Goal: Task Accomplishment & Management: Manage account settings

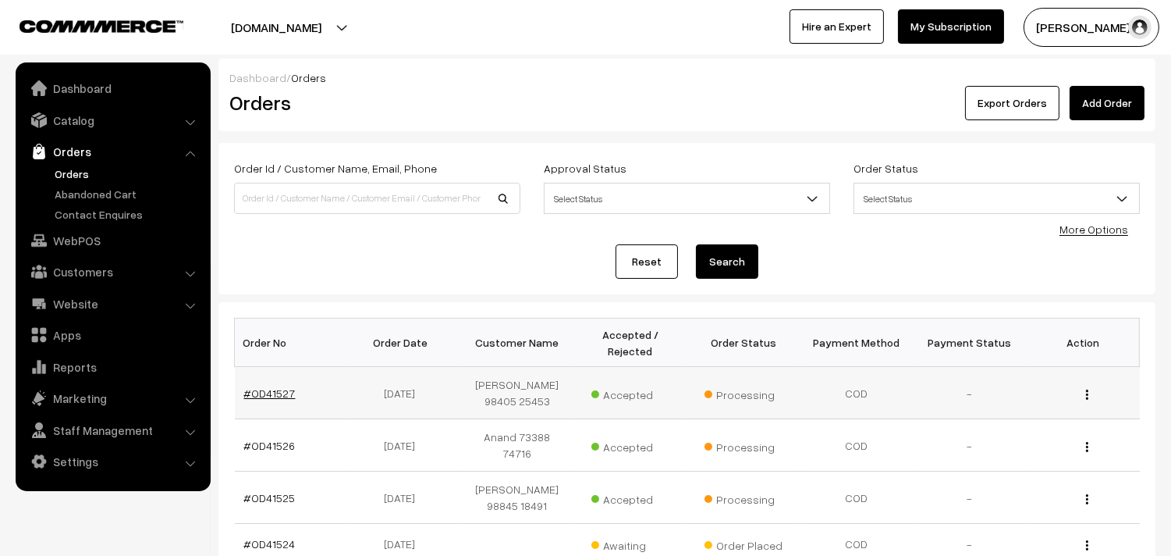
click at [247, 394] on link "#OD41527" at bounding box center [270, 392] width 52 height 13
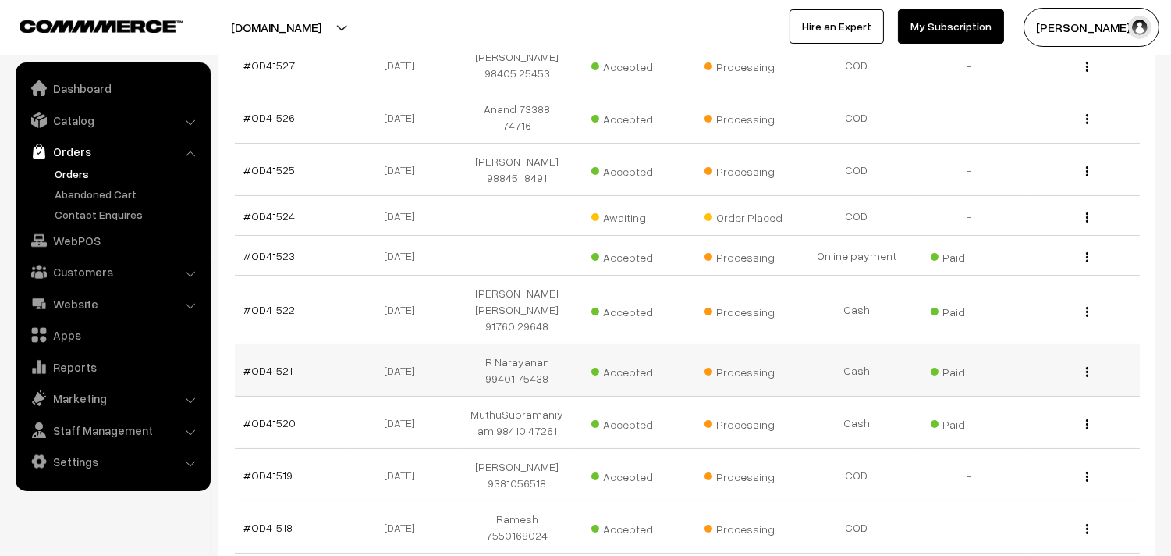
scroll to position [421, 0]
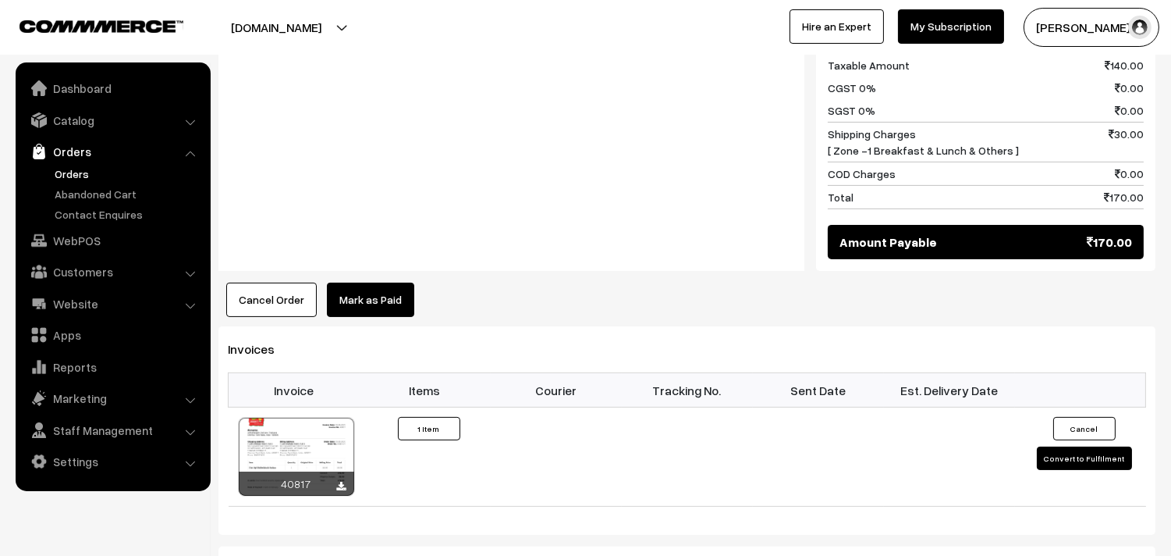
scroll to position [780, 0]
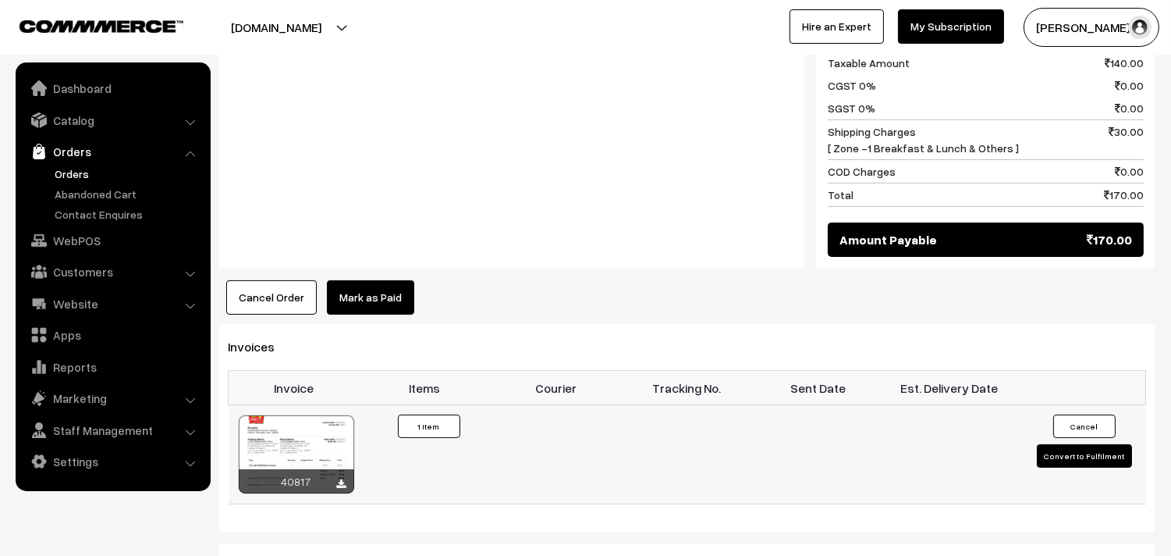
click at [297, 426] on div at bounding box center [297, 454] width 116 height 78
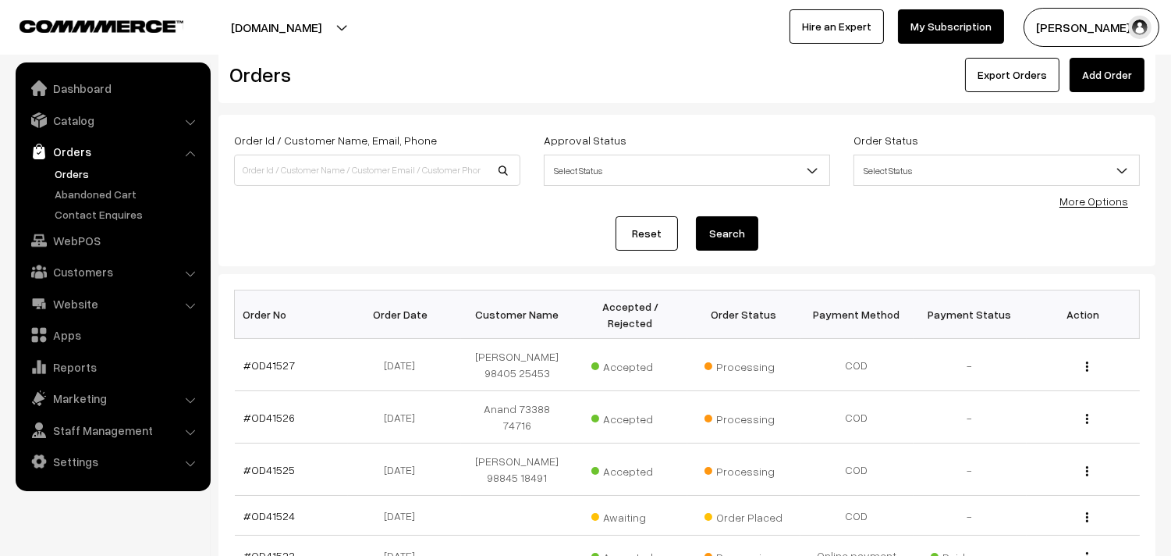
scroll to position [24, 0]
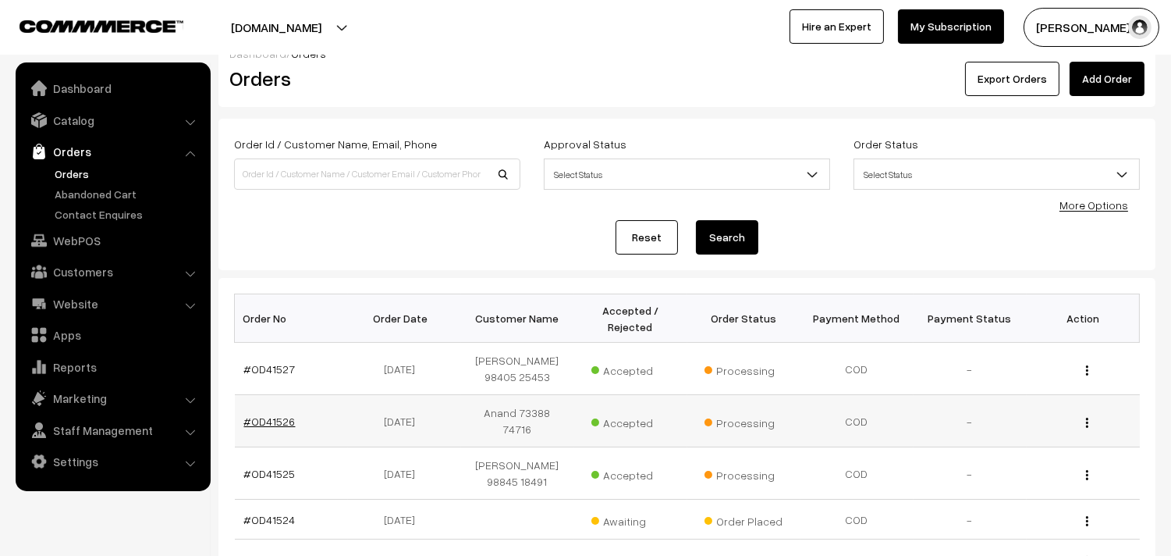
click at [283, 414] on link "#OD41526" at bounding box center [270, 420] width 52 height 13
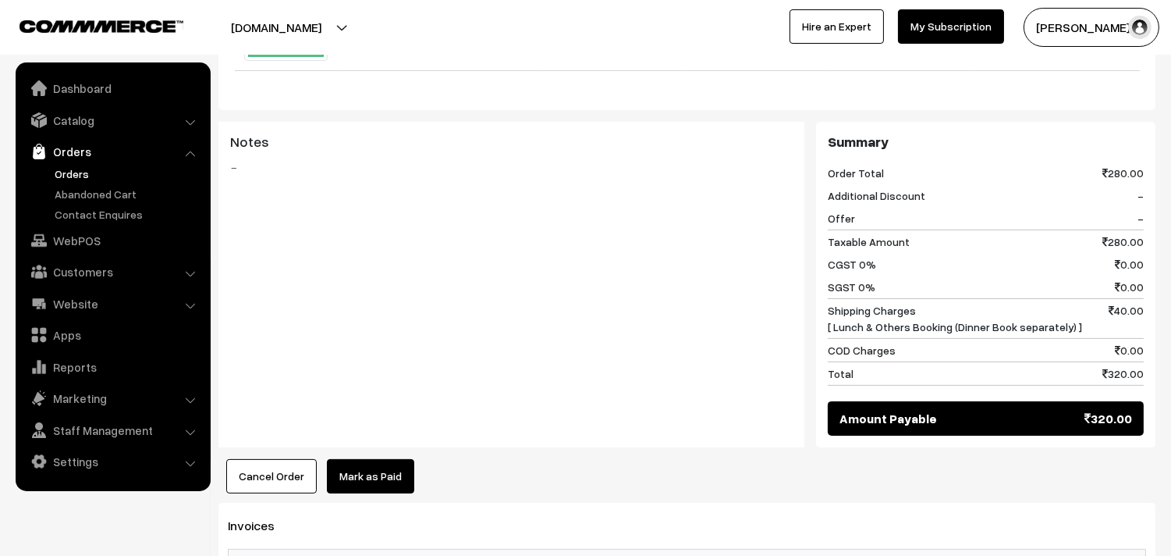
scroll to position [780, 0]
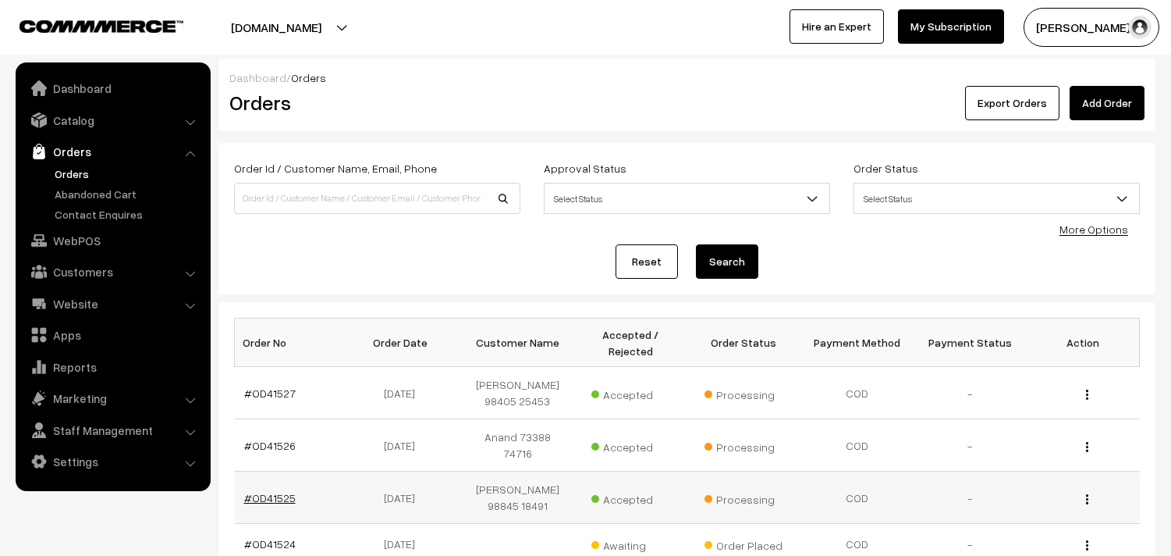
scroll to position [80, 0]
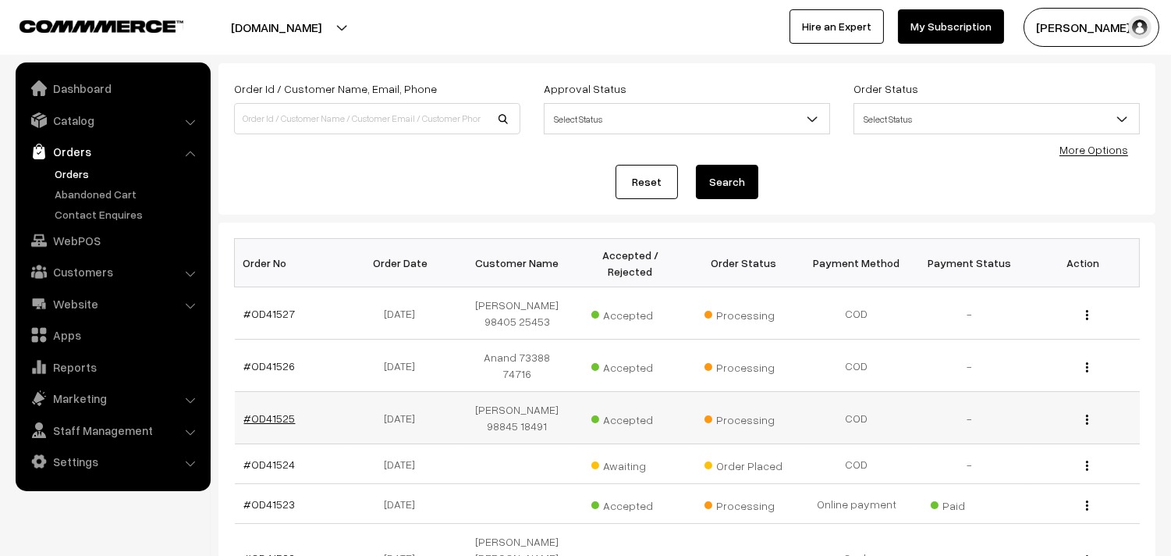
click at [277, 411] on link "#OD41525" at bounding box center [270, 417] width 52 height 13
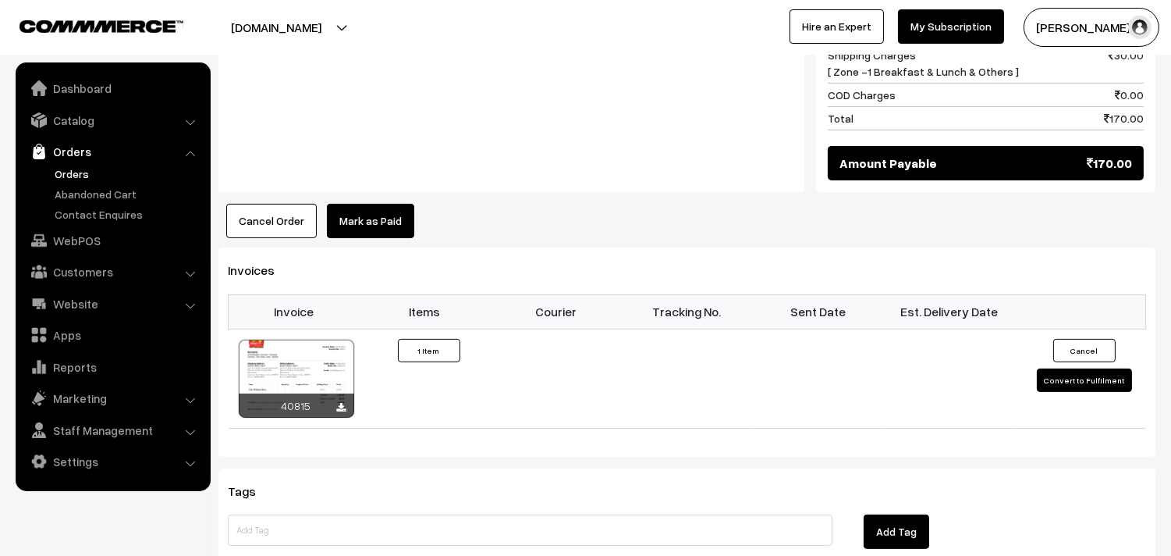
scroll to position [867, 0]
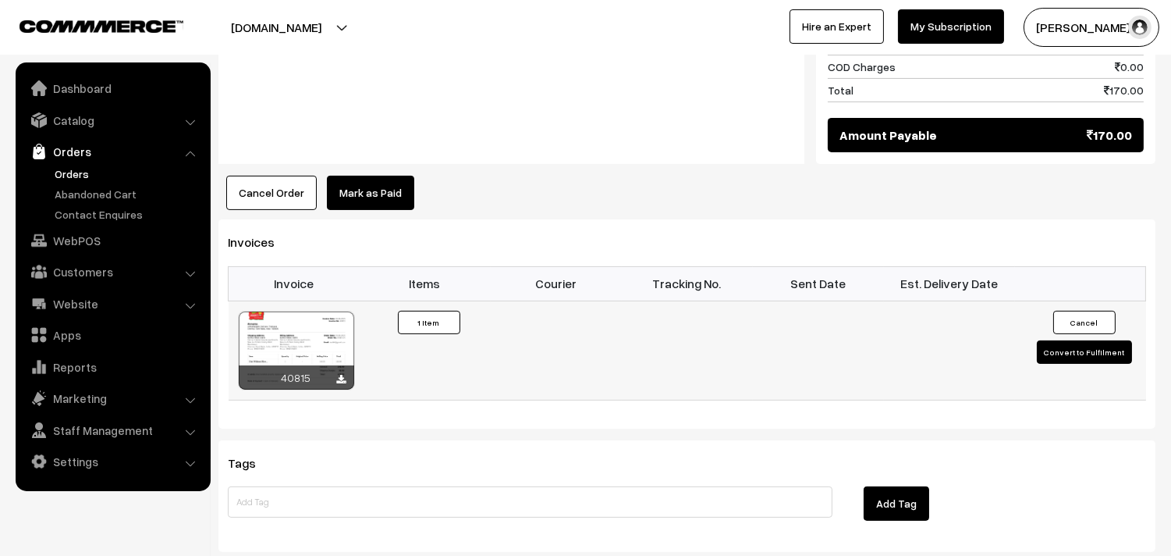
click at [326, 337] on div at bounding box center [297, 350] width 116 height 78
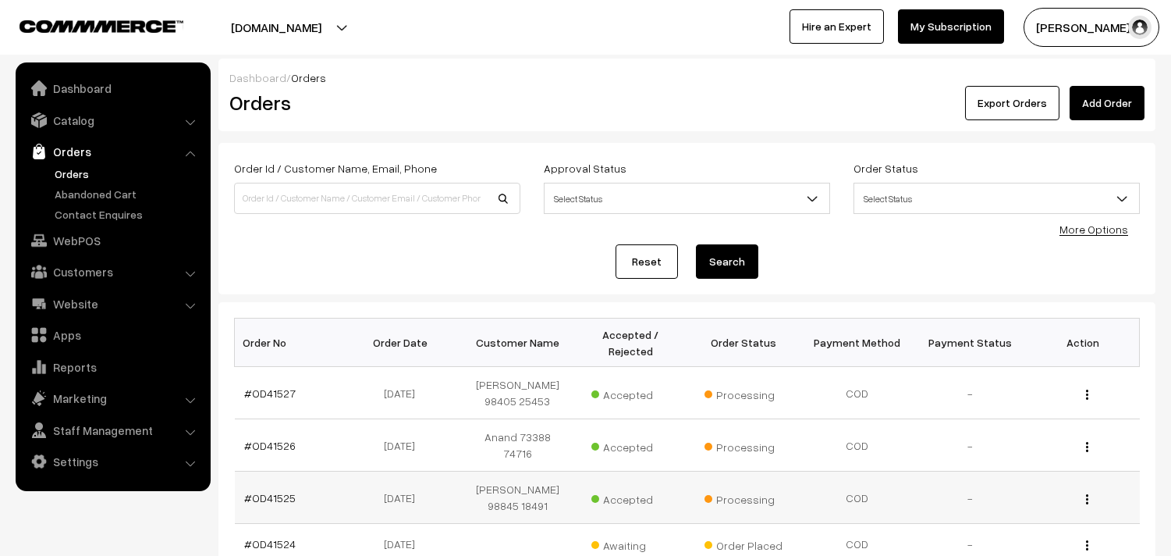
scroll to position [80, 0]
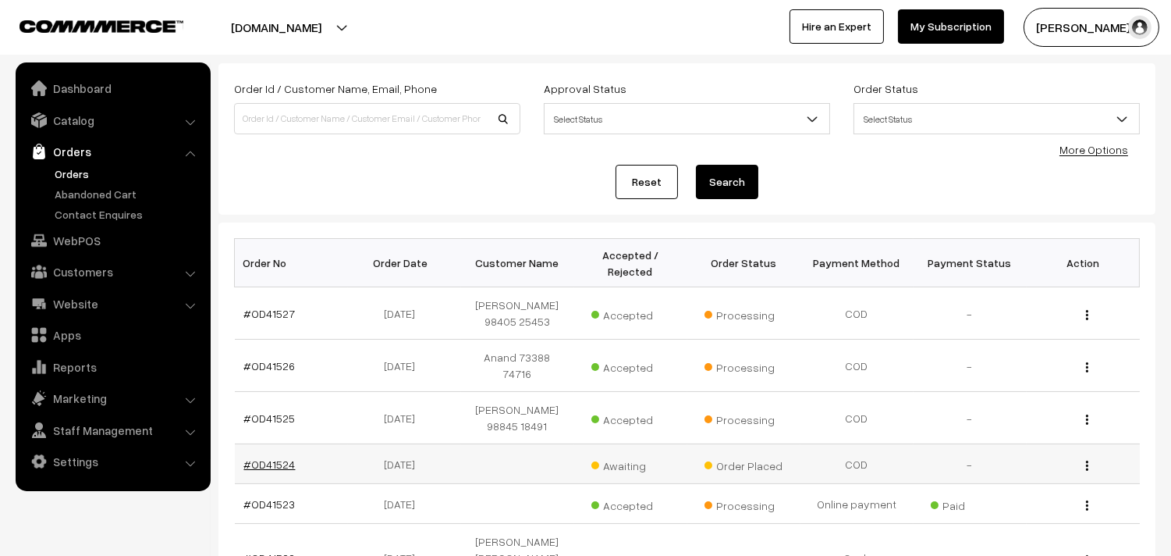
click at [268, 457] on link "#OD41524" at bounding box center [270, 463] width 52 height 13
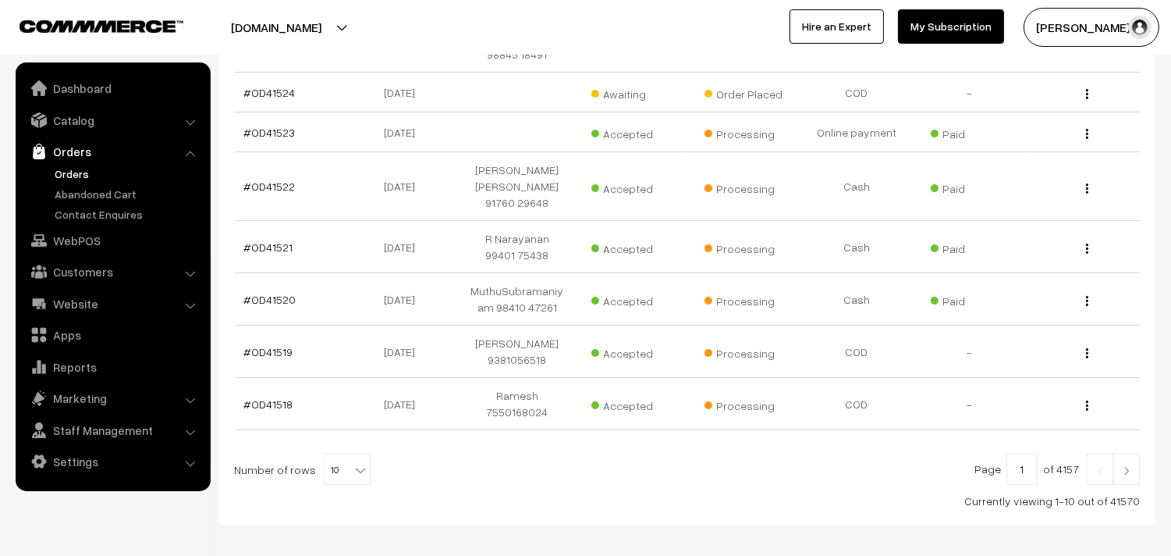
scroll to position [481, 0]
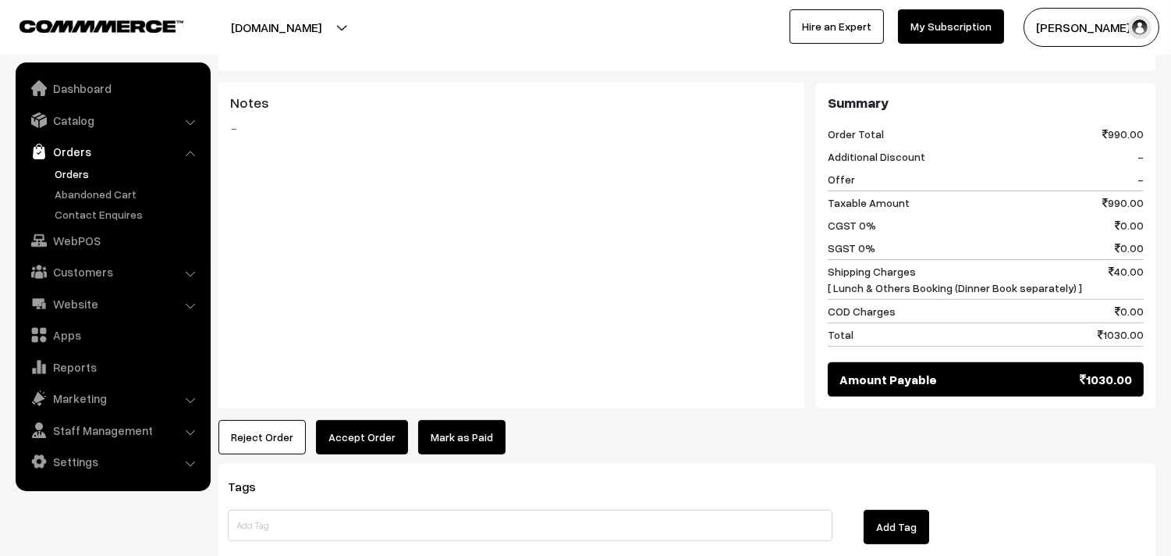
click at [352, 442] on button "Accept Order" at bounding box center [362, 437] width 92 height 34
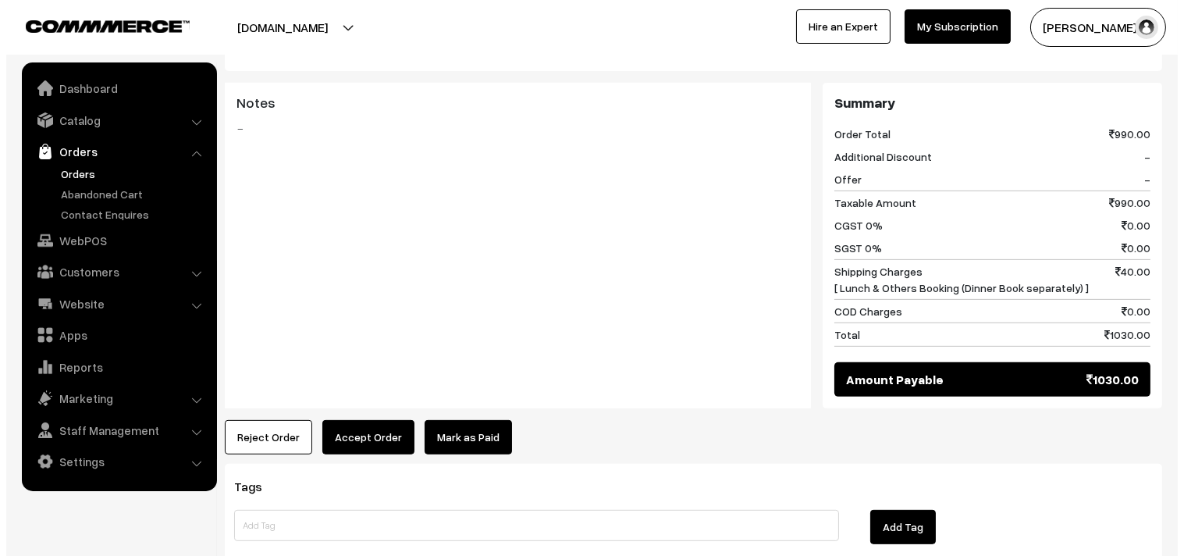
scroll to position [1223, 0]
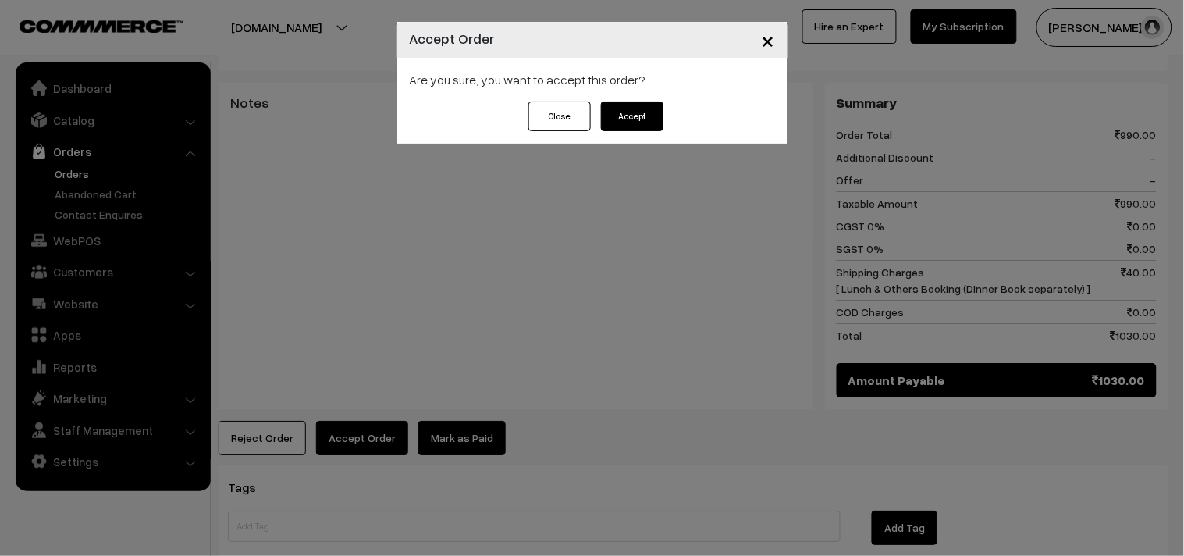
click at [630, 118] on button "Accept" at bounding box center [632, 116] width 62 height 30
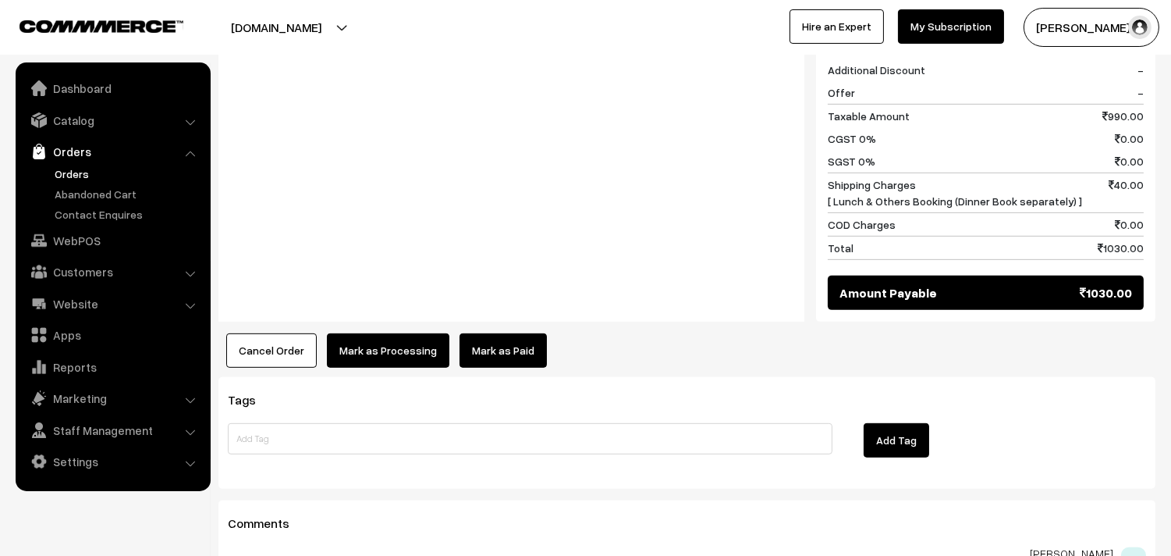
click at [391, 336] on button "Mark as Processing" at bounding box center [388, 350] width 123 height 34
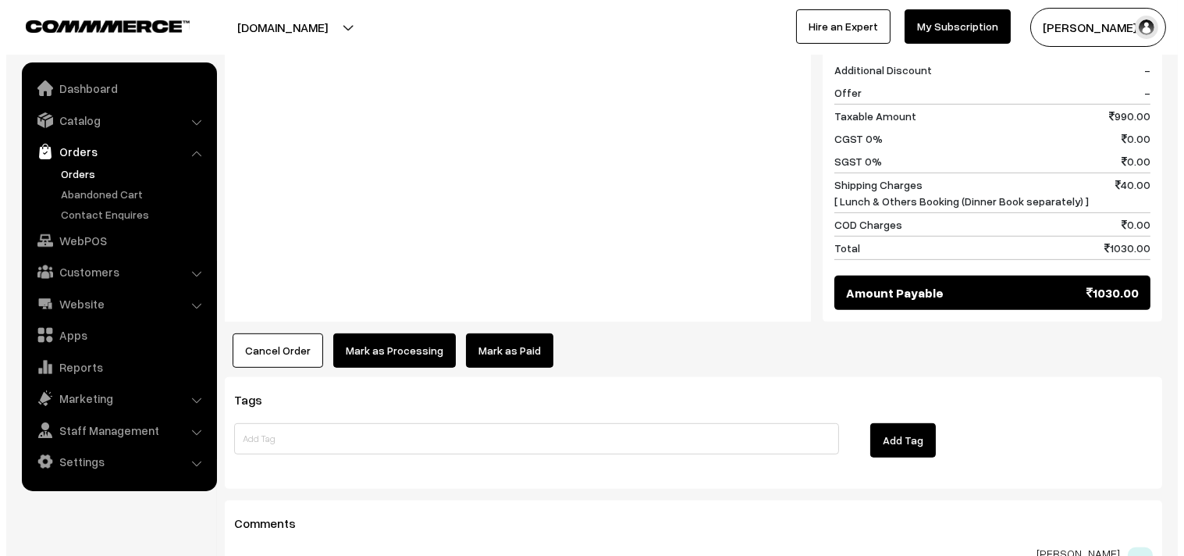
scroll to position [1311, 0]
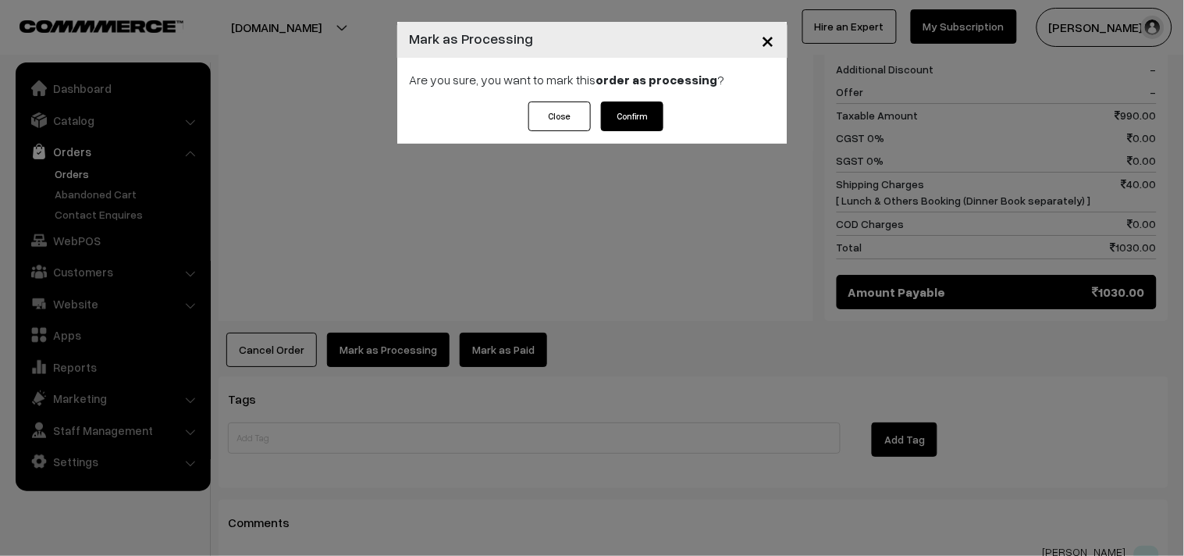
click at [689, 121] on div "Close Confirm" at bounding box center [592, 122] width 390 height 42
click at [663, 119] on button "Confirm" at bounding box center [632, 116] width 62 height 30
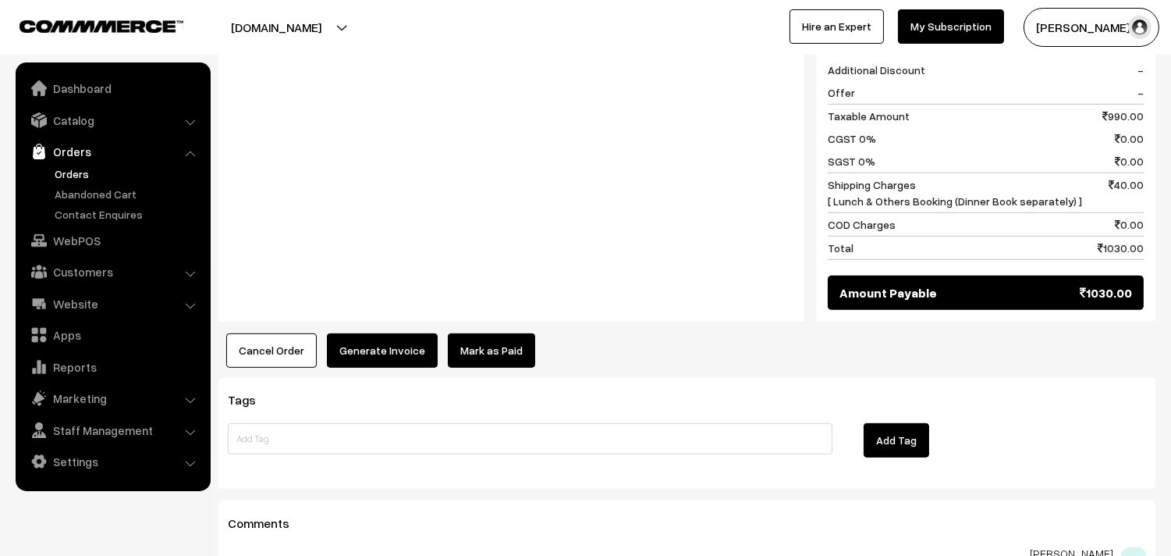
click at [400, 343] on button "Generate Invoice" at bounding box center [382, 350] width 111 height 34
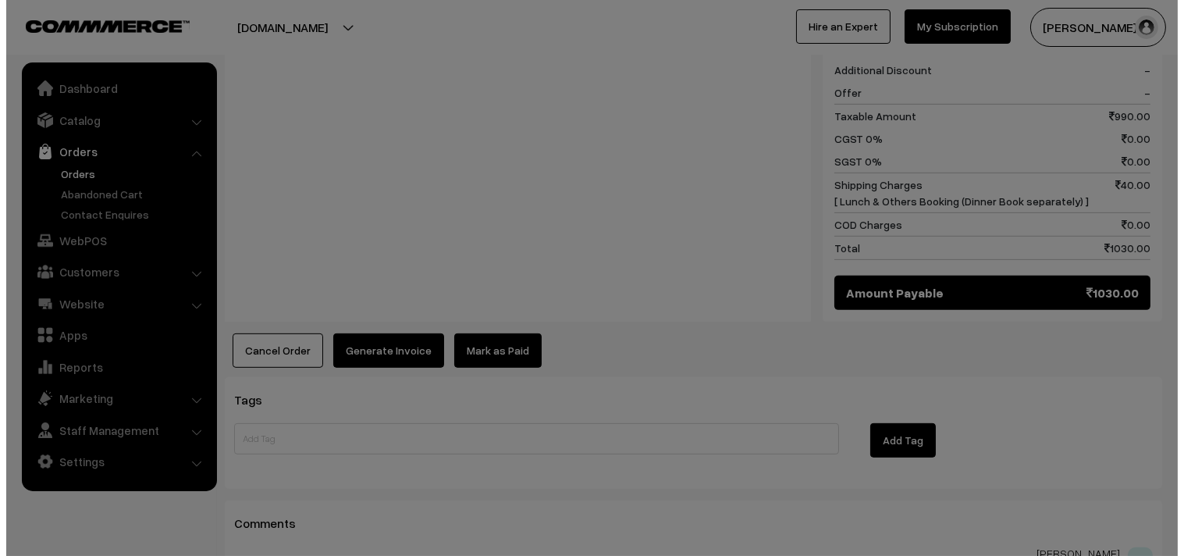
scroll to position [1311, 0]
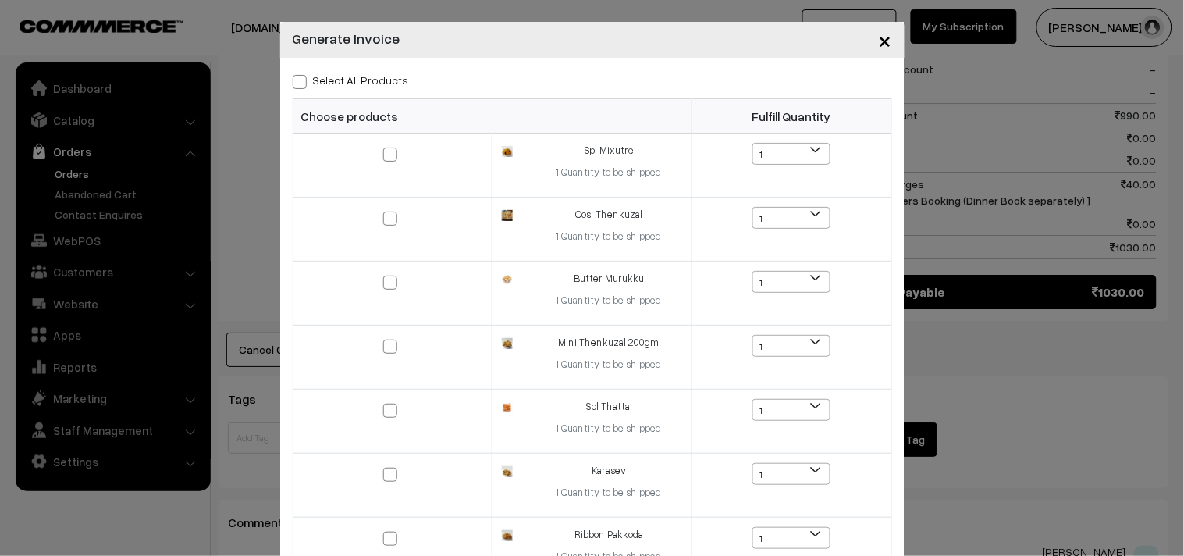
click at [368, 83] on label "Select All Products" at bounding box center [351, 80] width 116 height 16
click at [303, 83] on input "Select All Products" at bounding box center [298, 79] width 10 height 10
checkbox input "true"
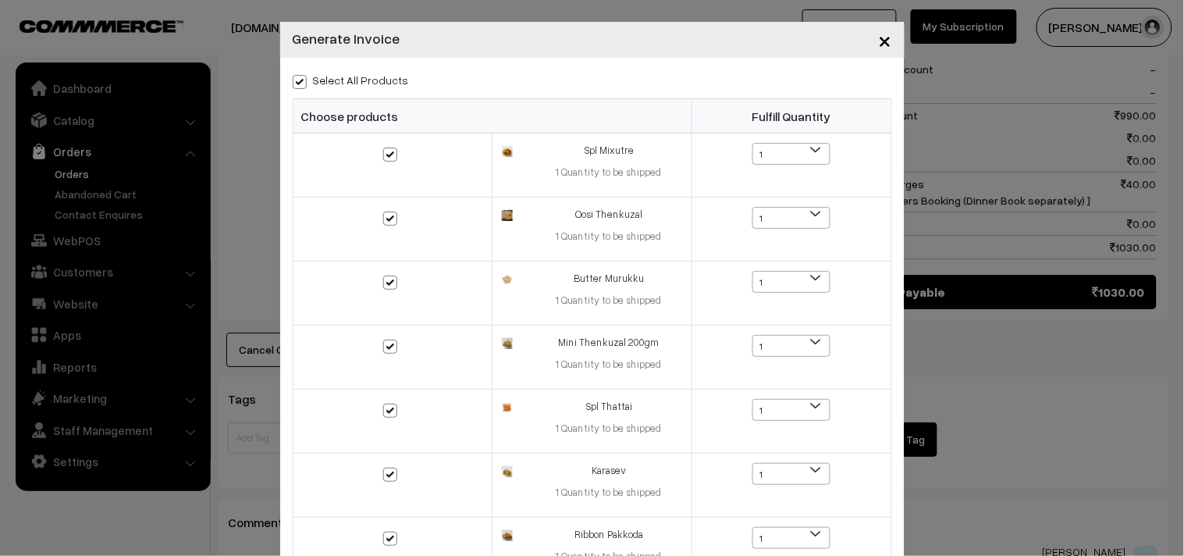
checkbox input "true"
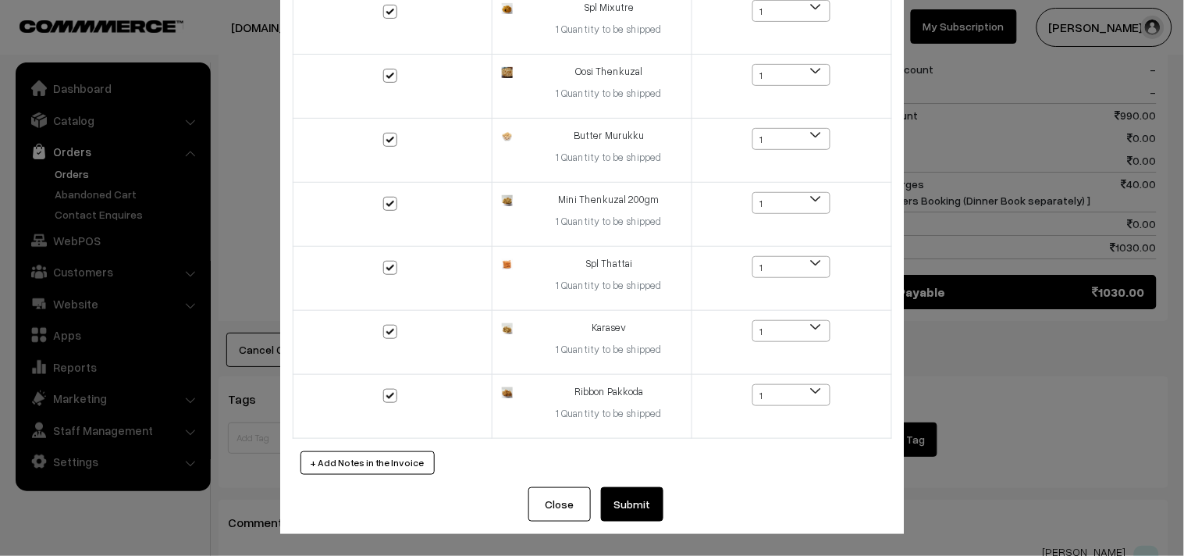
scroll to position [144, 0]
click at [627, 507] on button "Submit" at bounding box center [632, 504] width 62 height 34
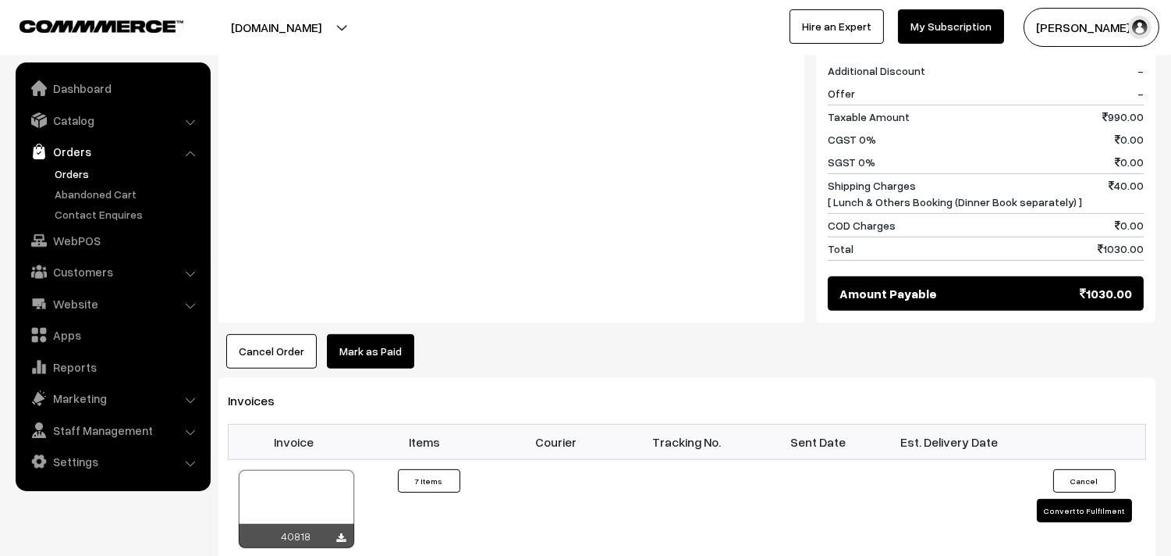
scroll to position [1473, 0]
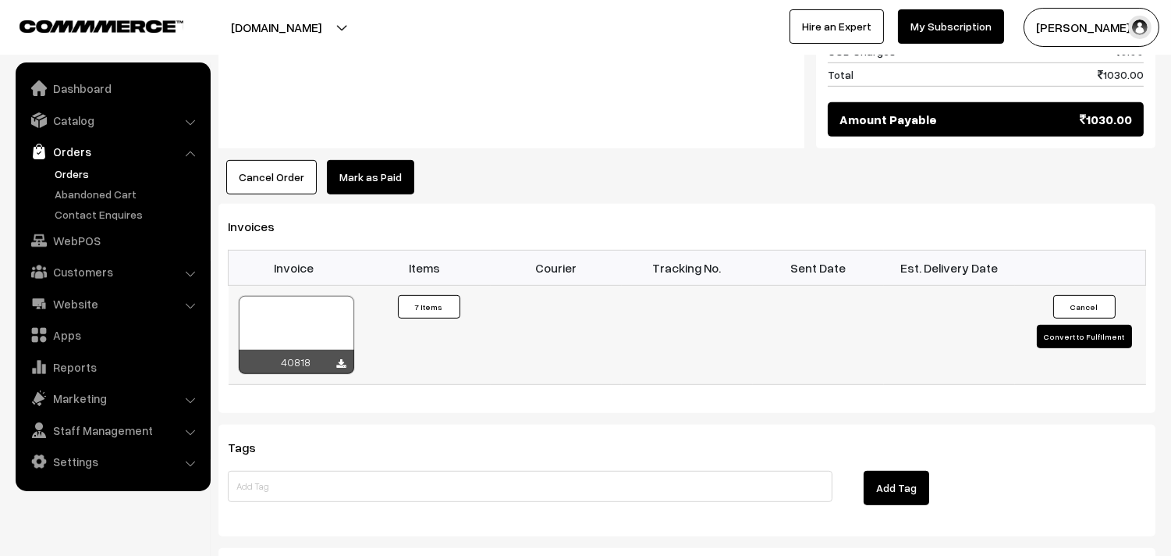
click at [336, 332] on div at bounding box center [297, 335] width 116 height 78
